Goal: Task Accomplishment & Management: Use online tool/utility

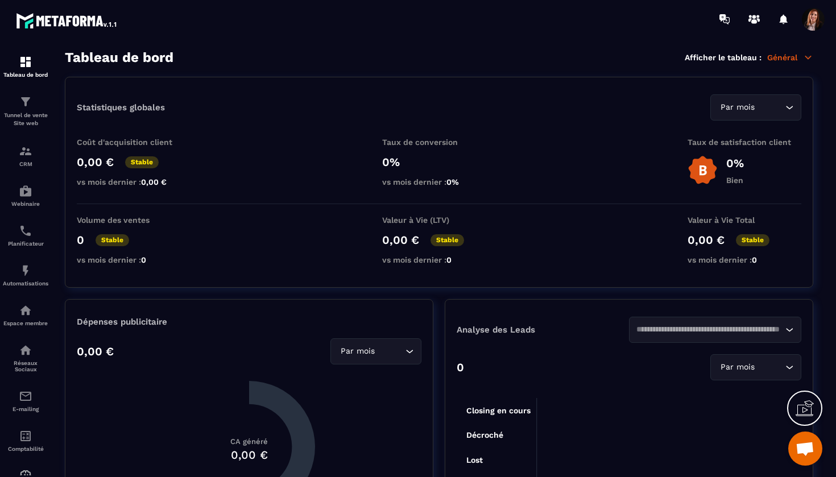
scroll to position [4871, 0]
click at [30, 158] on img at bounding box center [26, 151] width 14 height 14
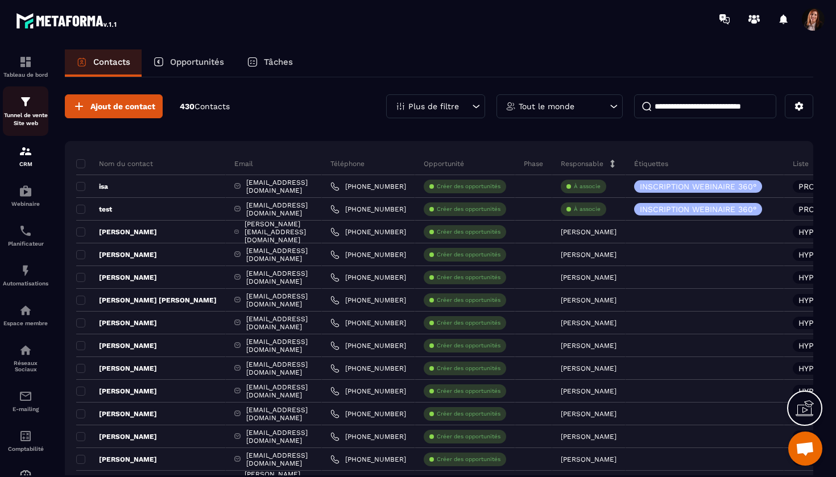
click at [27, 108] on img at bounding box center [26, 102] width 14 height 14
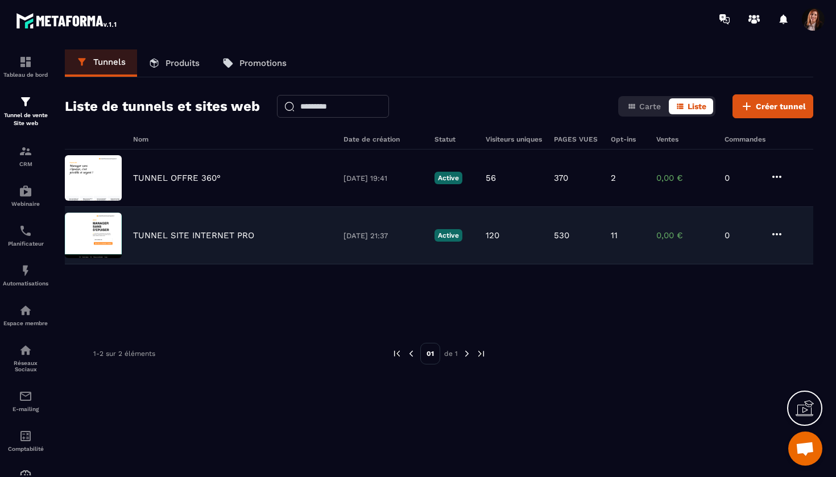
click at [189, 234] on p "TUNNEL SITE INTERNET PRO" at bounding box center [193, 235] width 121 height 10
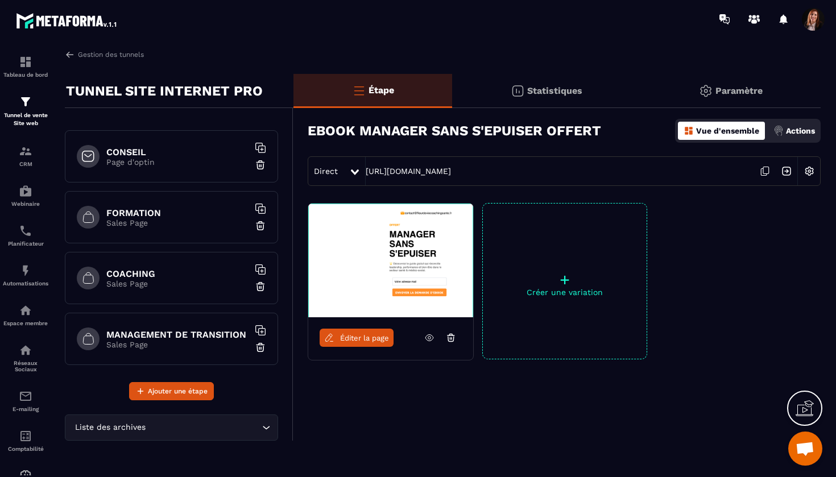
scroll to position [64, 0]
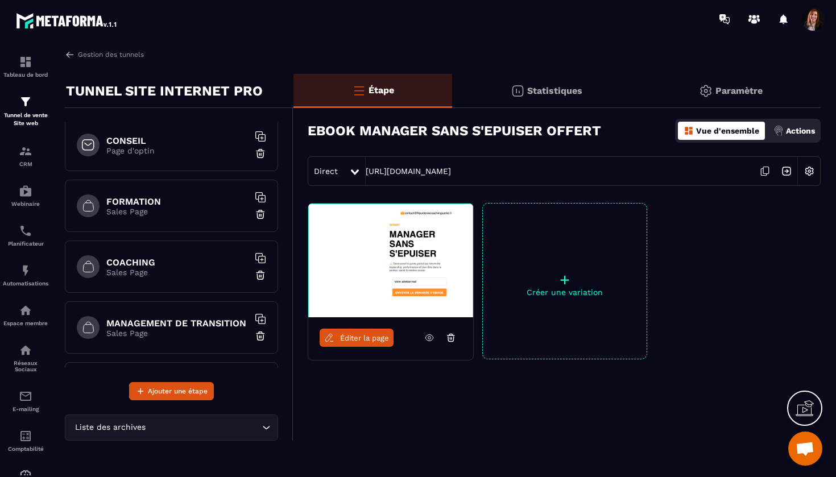
click at [131, 258] on h6 "COACHING" at bounding box center [177, 262] width 142 height 11
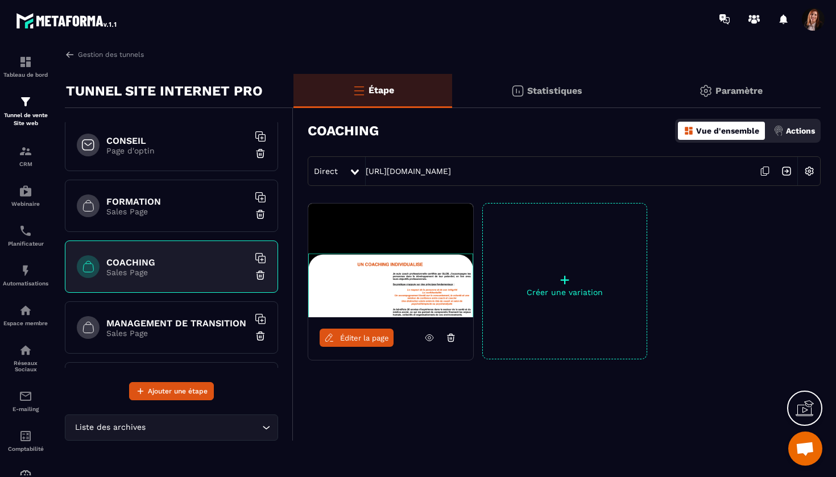
click at [356, 336] on span "Éditer la page" at bounding box center [364, 338] width 49 height 9
